Goal: Use online tool/utility

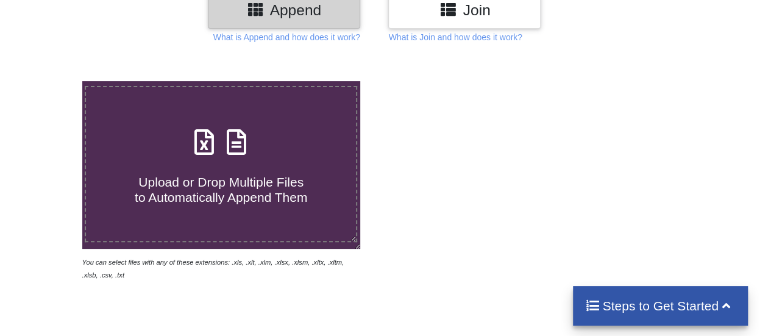
scroll to position [183, 0]
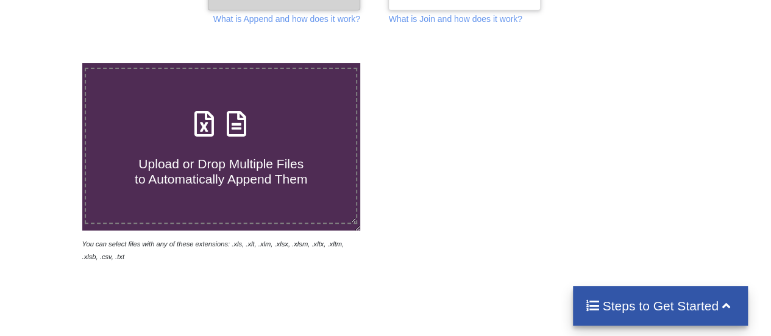
click at [235, 171] on span "Upload or Drop Multiple Files to Automatically Append Them" at bounding box center [221, 171] width 172 height 29
click at [51, 63] on input "Upload or Drop Multiple Files to Automatically Append Them" at bounding box center [51, 63] width 0 height 0
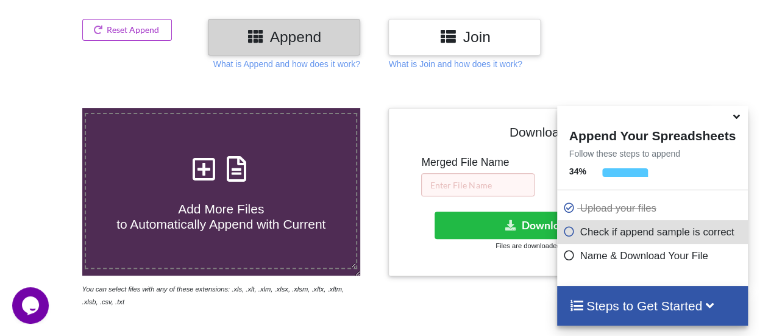
scroll to position [117, 0]
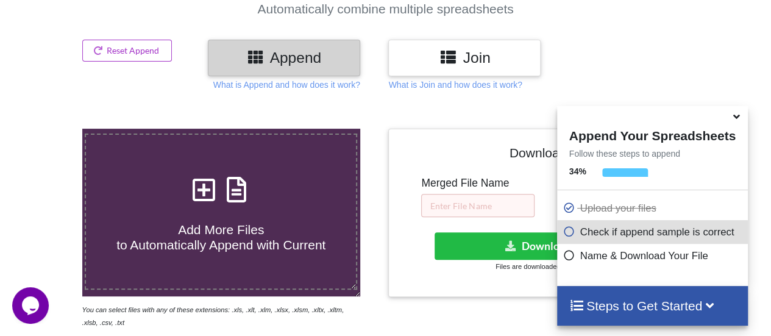
click at [205, 193] on icon at bounding box center [204, 184] width 30 height 26
click at [51, 129] on input "Add More Files to Automatically Append with Current" at bounding box center [51, 129] width 0 height 0
type input "C:\fakepath\01.xls"
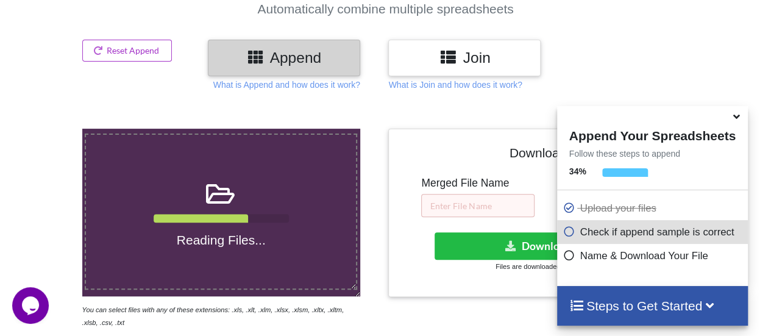
click at [739, 119] on icon at bounding box center [736, 114] width 13 height 11
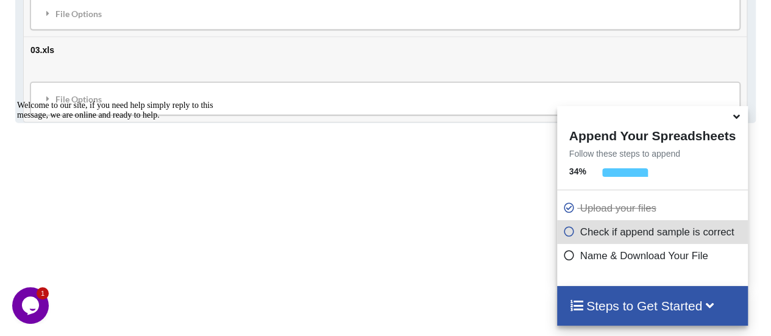
scroll to position [1615, 0]
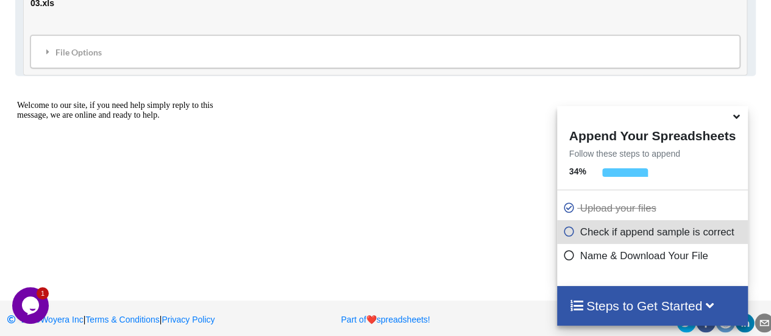
click at [733, 120] on icon at bounding box center [736, 114] width 13 height 11
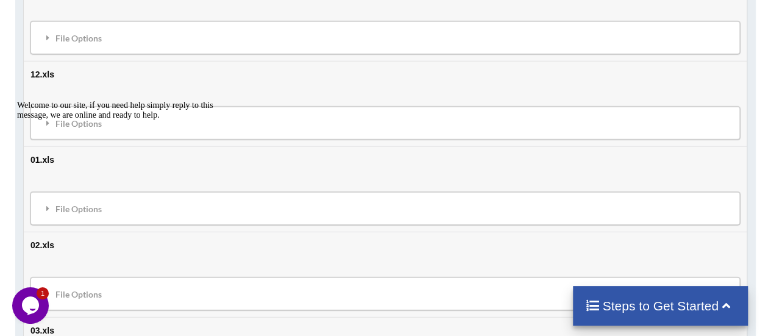
scroll to position [1372, 0]
click at [631, 314] on div "Steps to Get Started" at bounding box center [660, 306] width 175 height 40
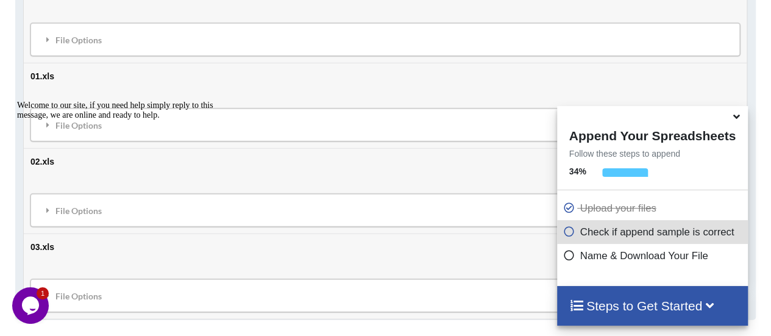
click at [632, 311] on h4 "Steps to Get Started" at bounding box center [652, 305] width 166 height 15
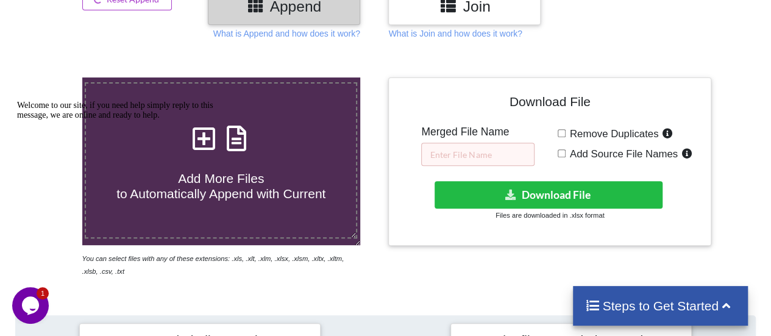
scroll to position [153, 0]
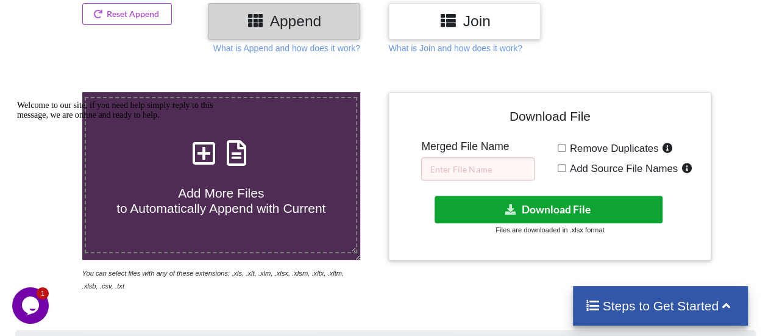
click at [540, 210] on button "Download File" at bounding box center [548, 209] width 228 height 27
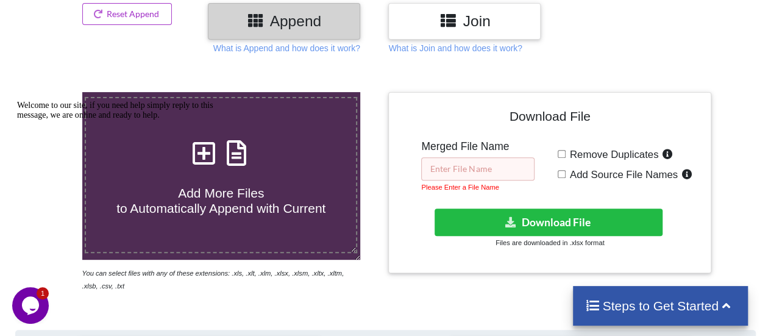
click at [498, 169] on input "text" at bounding box center [477, 168] width 113 height 23
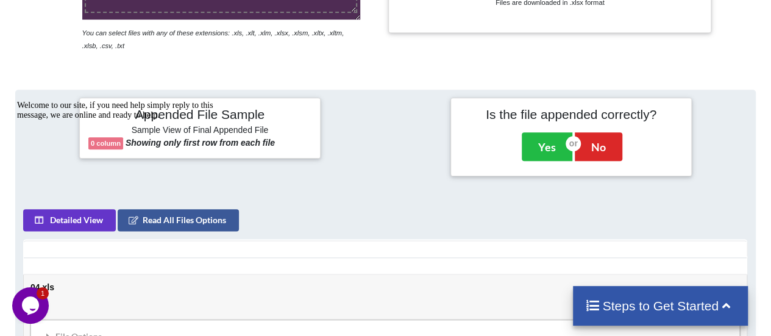
scroll to position [397, 0]
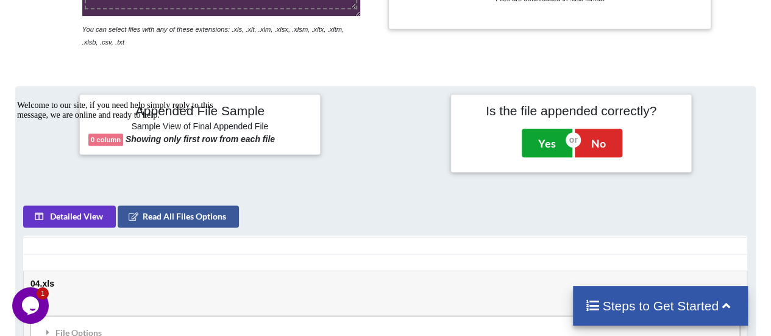
click at [549, 147] on button "Yes" at bounding box center [546, 143] width 51 height 28
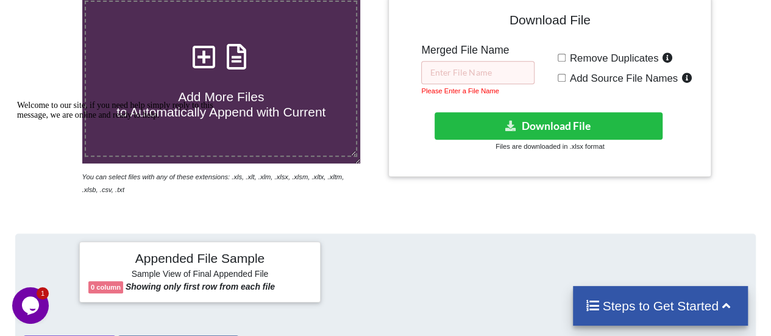
scroll to position [245, 0]
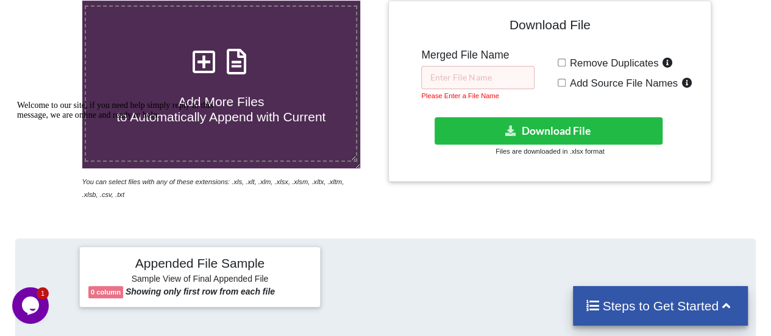
click at [559, 83] on input "Add Source File Names" at bounding box center [561, 83] width 8 height 8
checkbox input "true"
click at [481, 85] on input "text" at bounding box center [477, 77] width 113 height 23
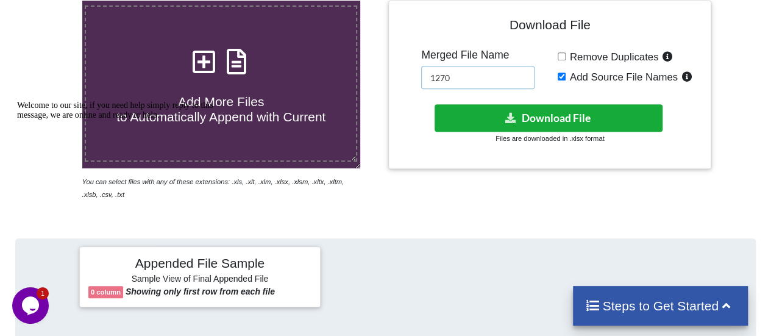
type input "1270"
click at [536, 121] on button "Download File" at bounding box center [548, 117] width 228 height 27
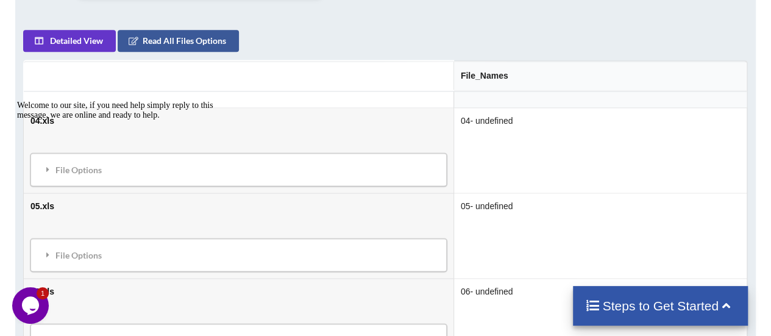
scroll to position [489, 0]
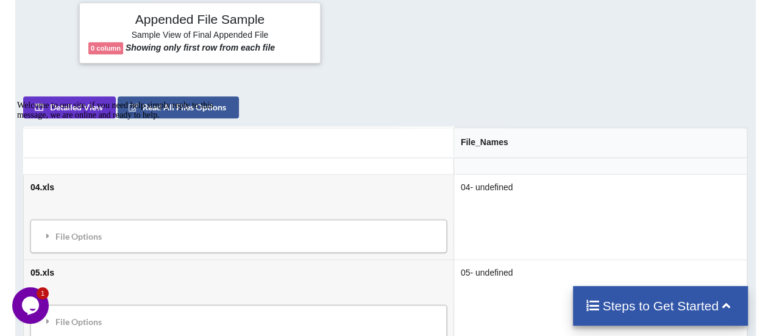
click at [92, 113] on div "Welcome to our site, if you need help simply reply to this message, we are onli…" at bounding box center [126, 110] width 219 height 19
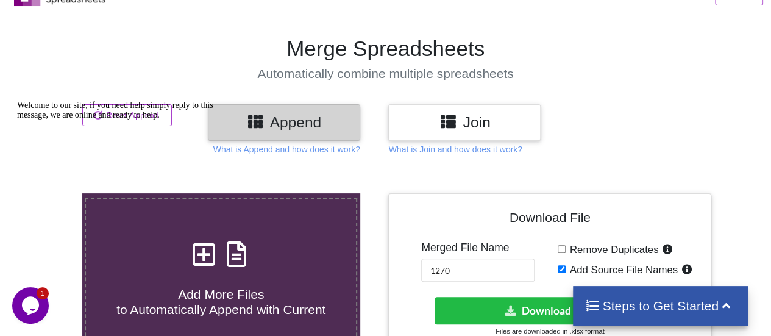
scroll to position [0, 0]
